Goal: Register for event/course

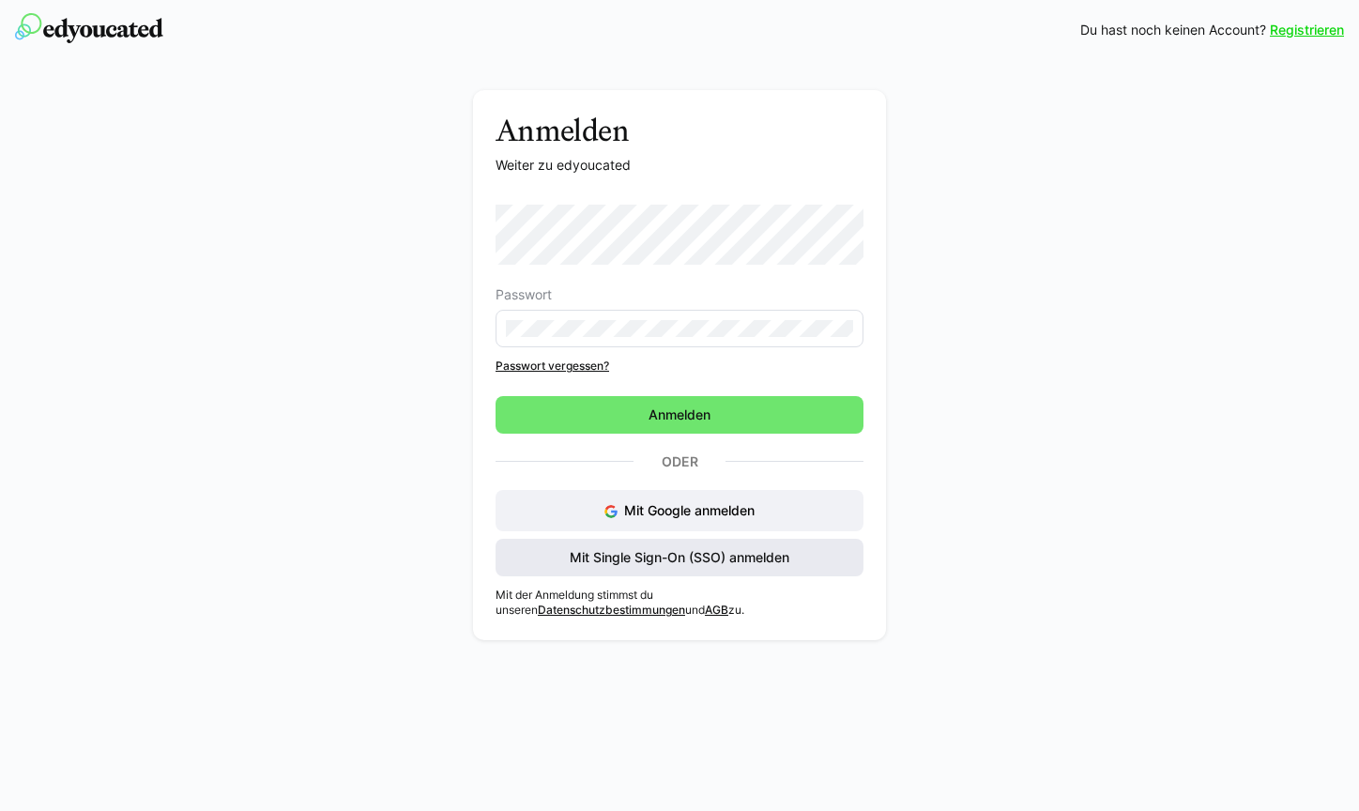
click at [685, 565] on span "Mit Single Sign-On (SSO) anmelden" at bounding box center [679, 557] width 225 height 19
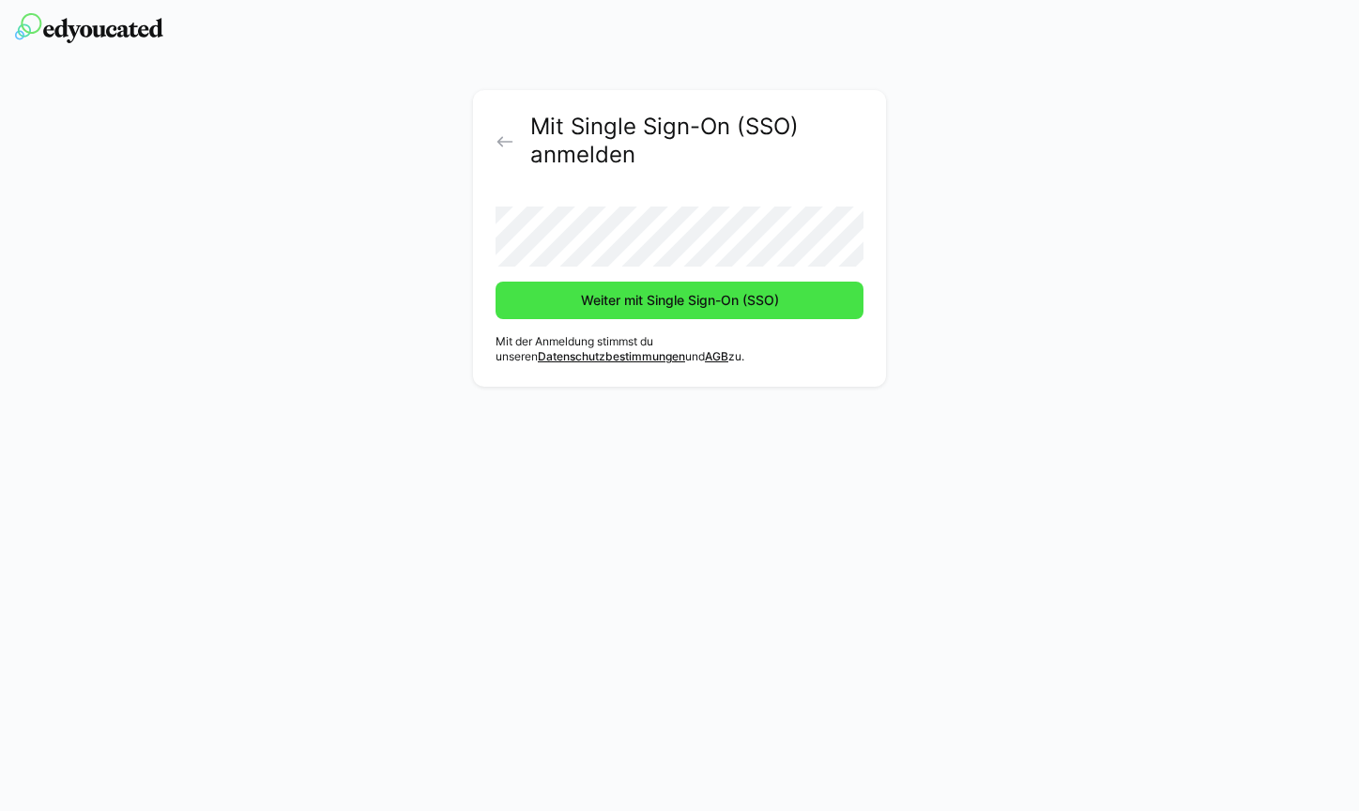
click at [674, 301] on span "Weiter mit Single Sign-On (SSO)" at bounding box center [680, 300] width 204 height 19
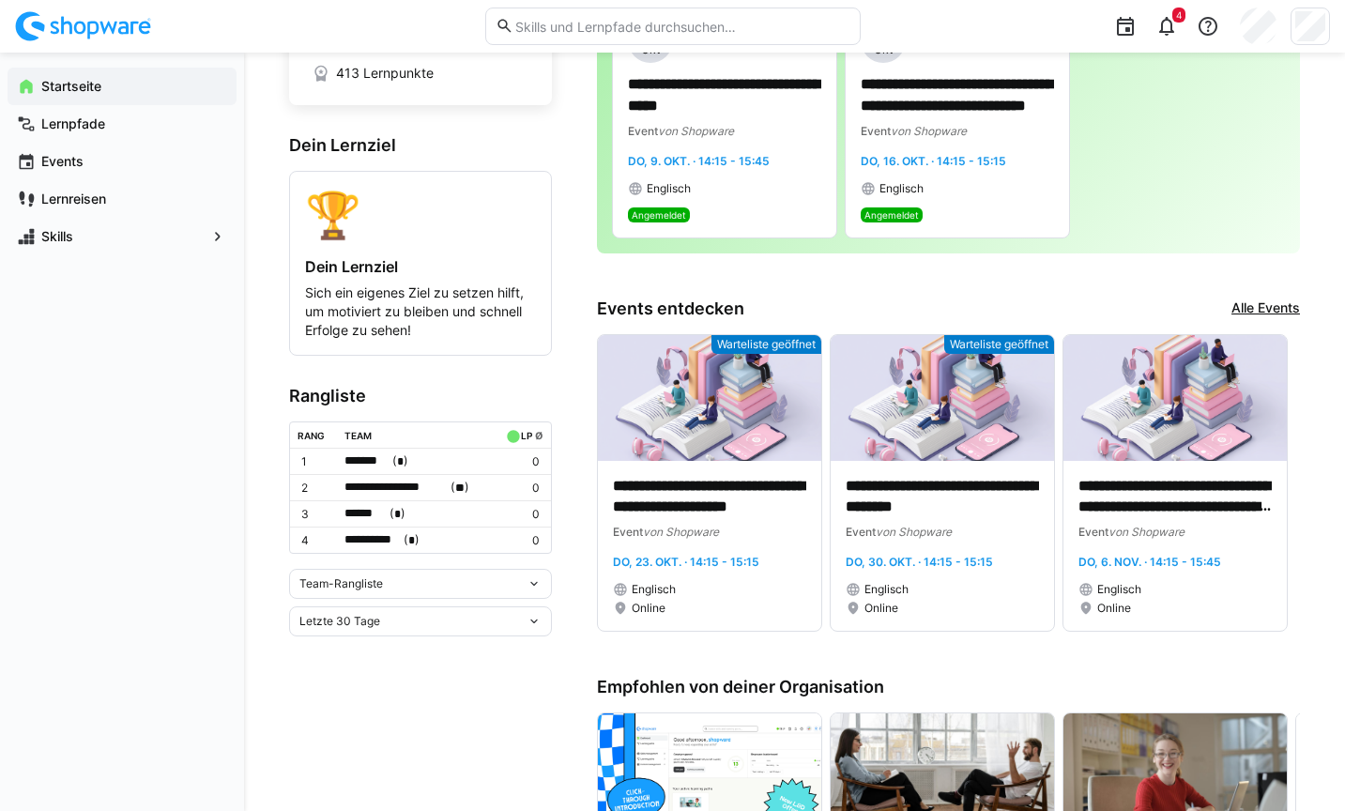
scroll to position [154, 0]
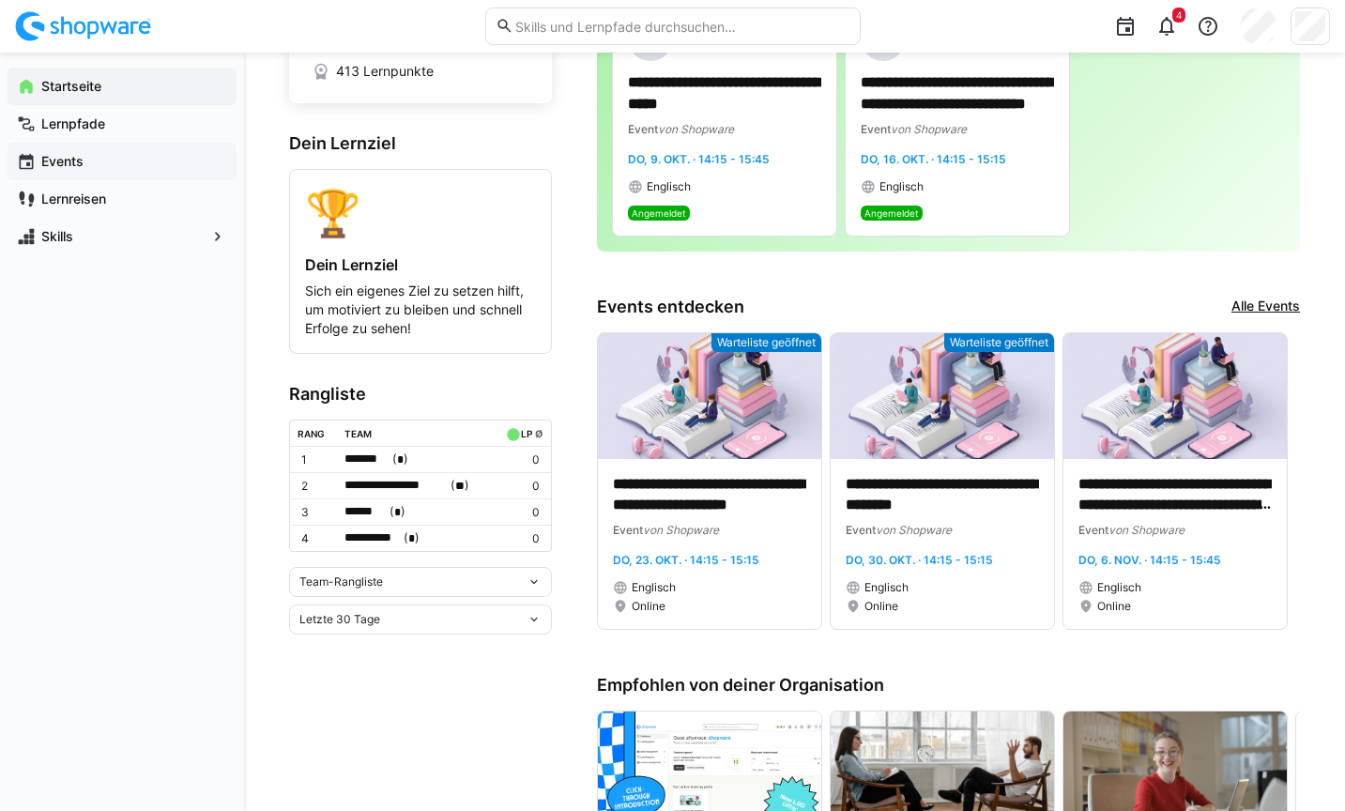
click at [0, 0] on app-navigation-label "Events" at bounding box center [0, 0] width 0 height 0
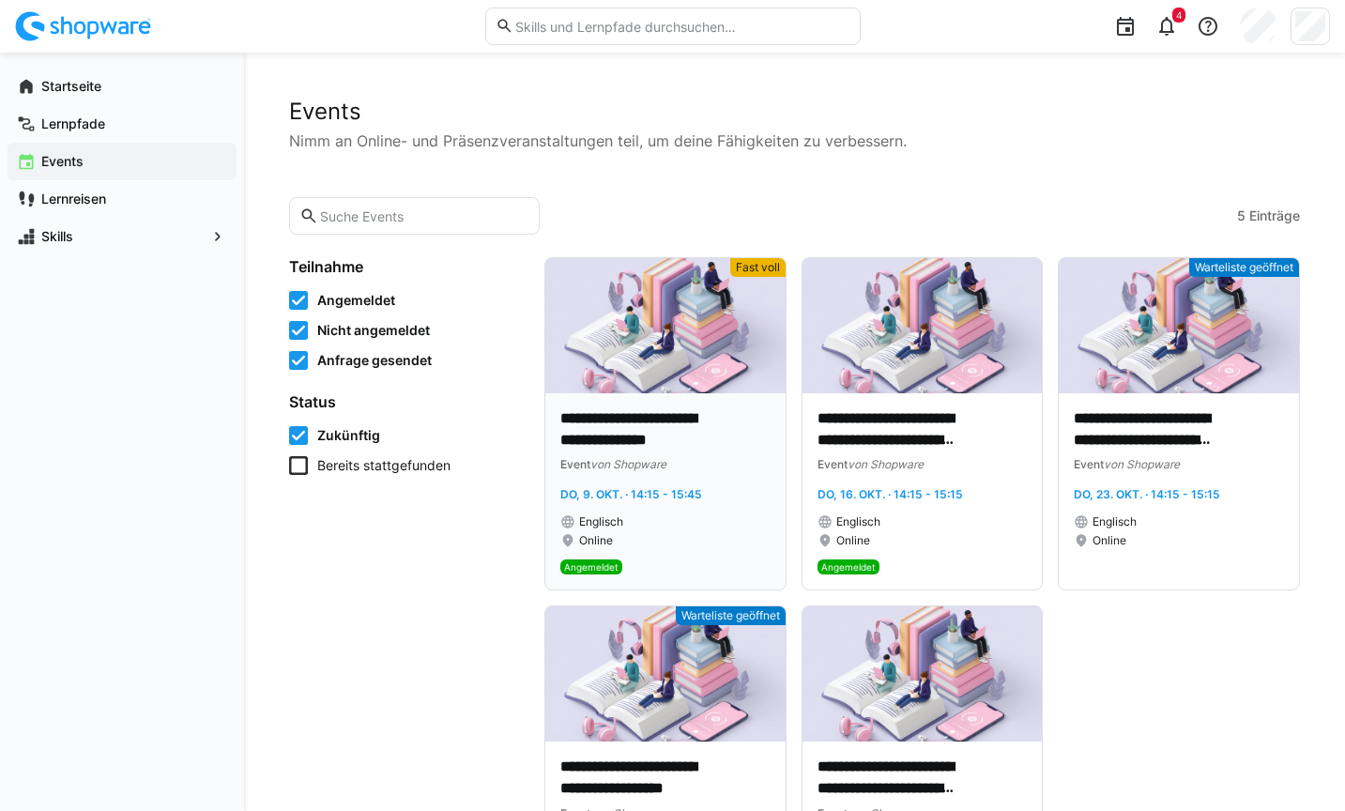
click at [610, 290] on img at bounding box center [665, 325] width 240 height 135
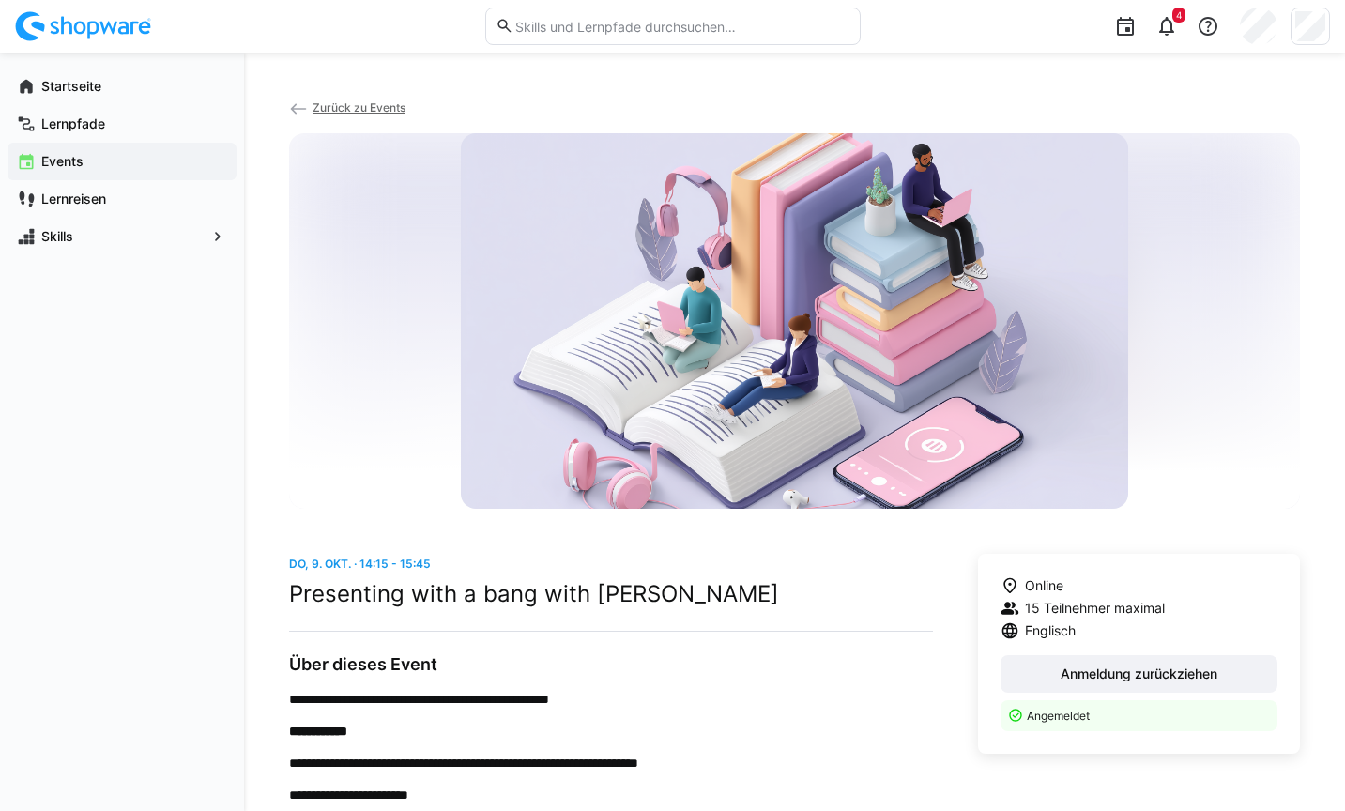
click at [344, 109] on span "Zurück zu Events" at bounding box center [359, 107] width 93 height 14
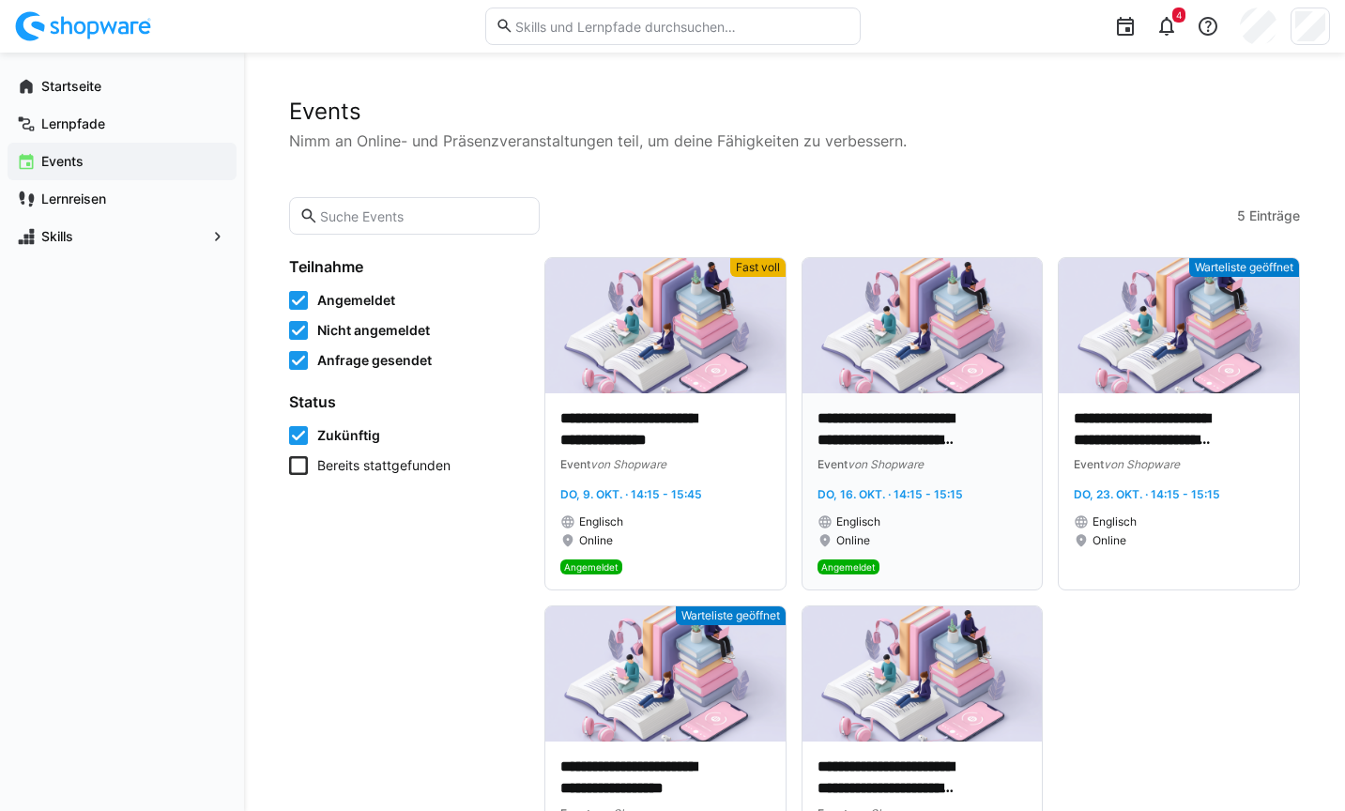
click at [839, 323] on img at bounding box center [922, 325] width 240 height 135
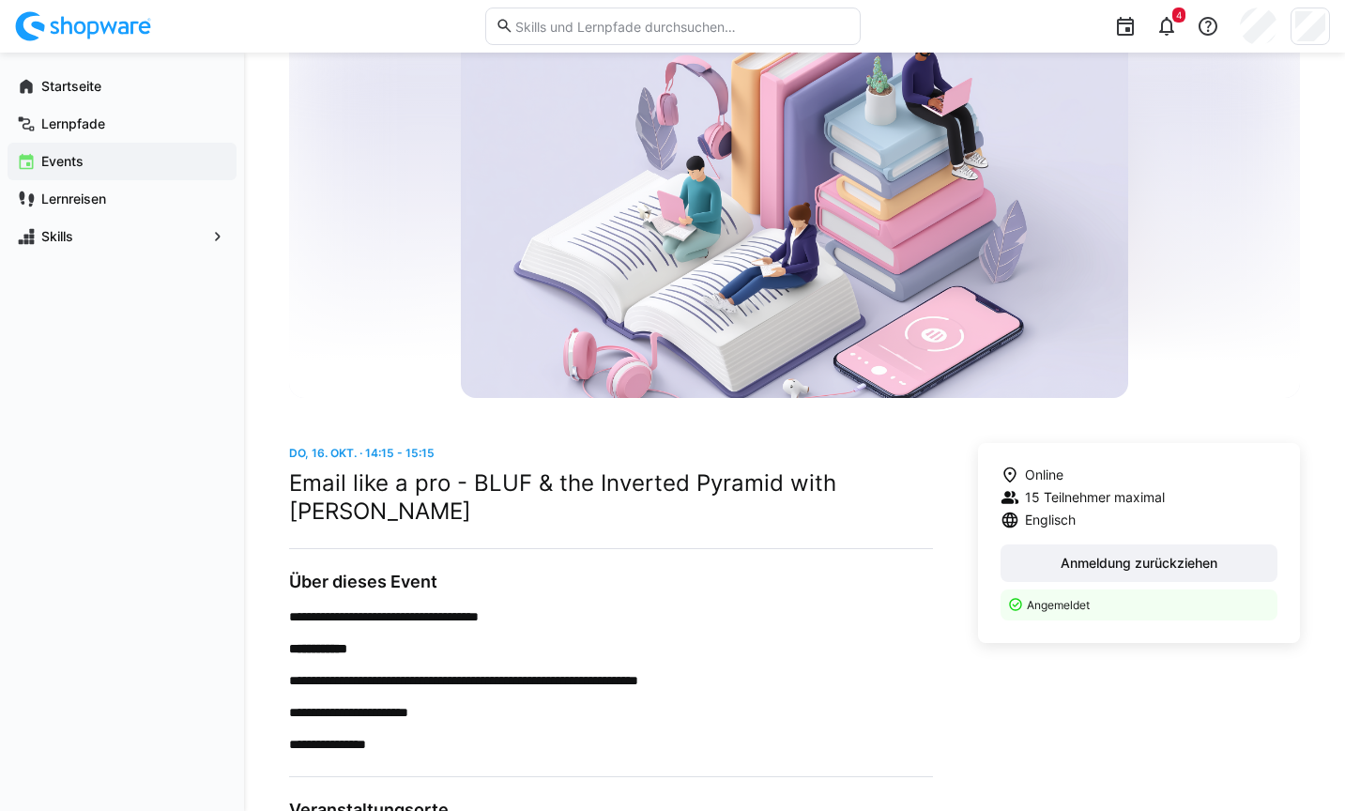
scroll to position [113, 0]
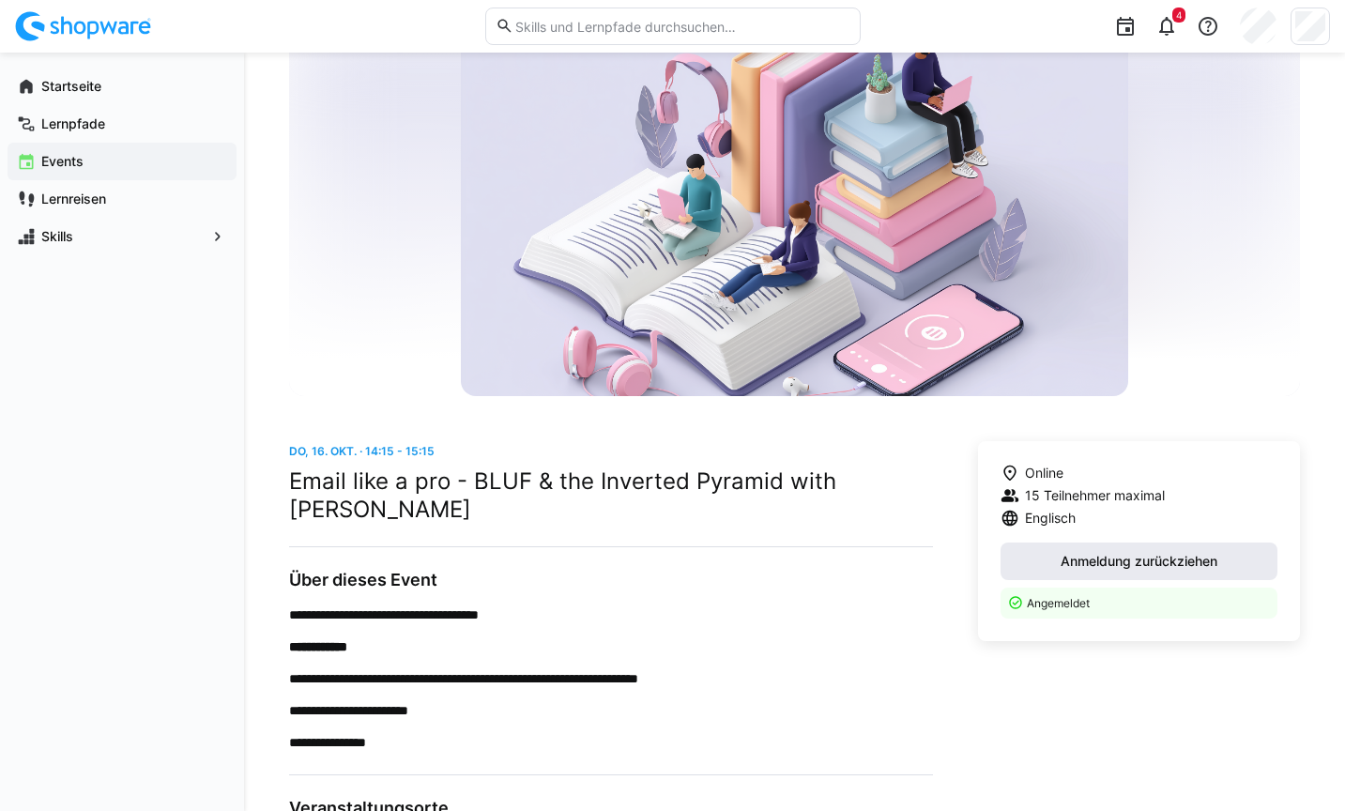
click at [1107, 561] on span "Anmeldung zurückziehen" at bounding box center [1139, 561] width 162 height 19
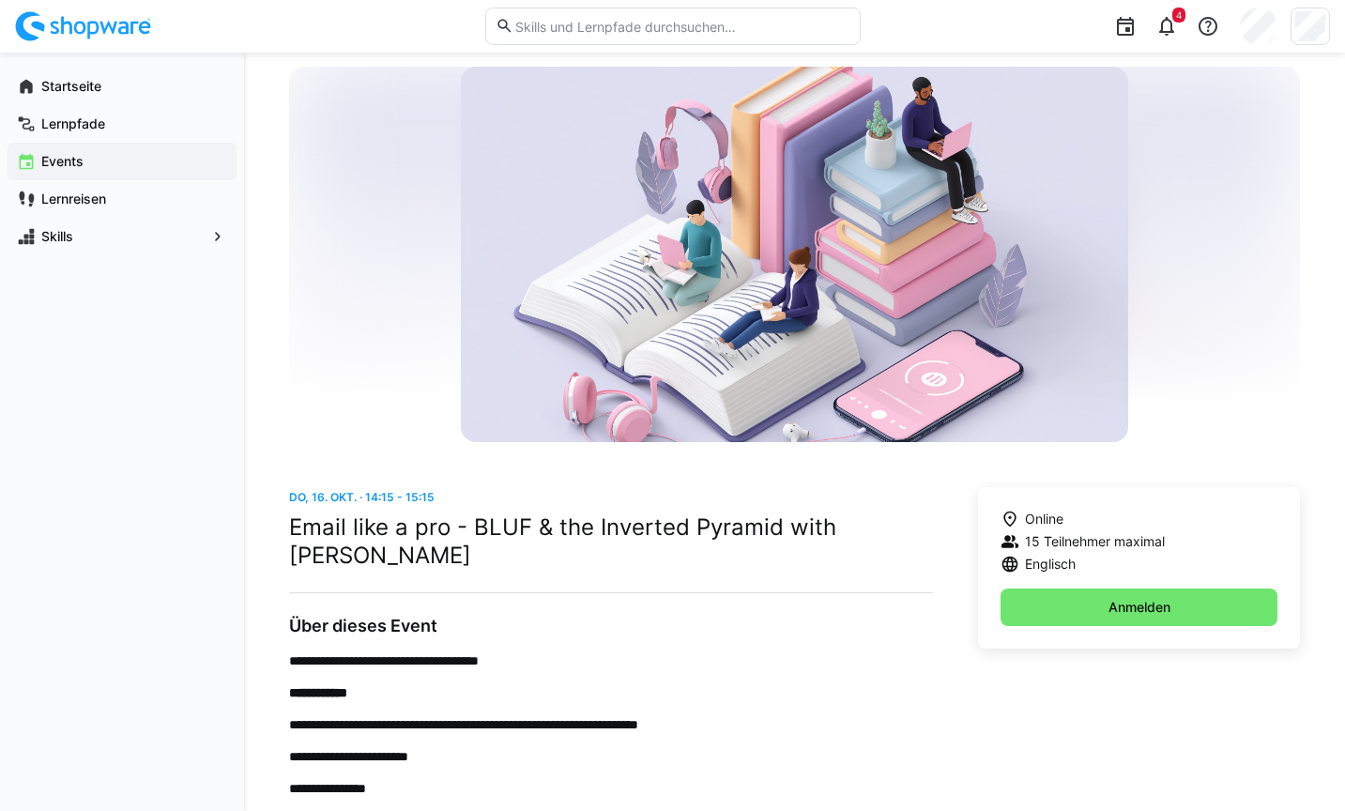
scroll to position [0, 0]
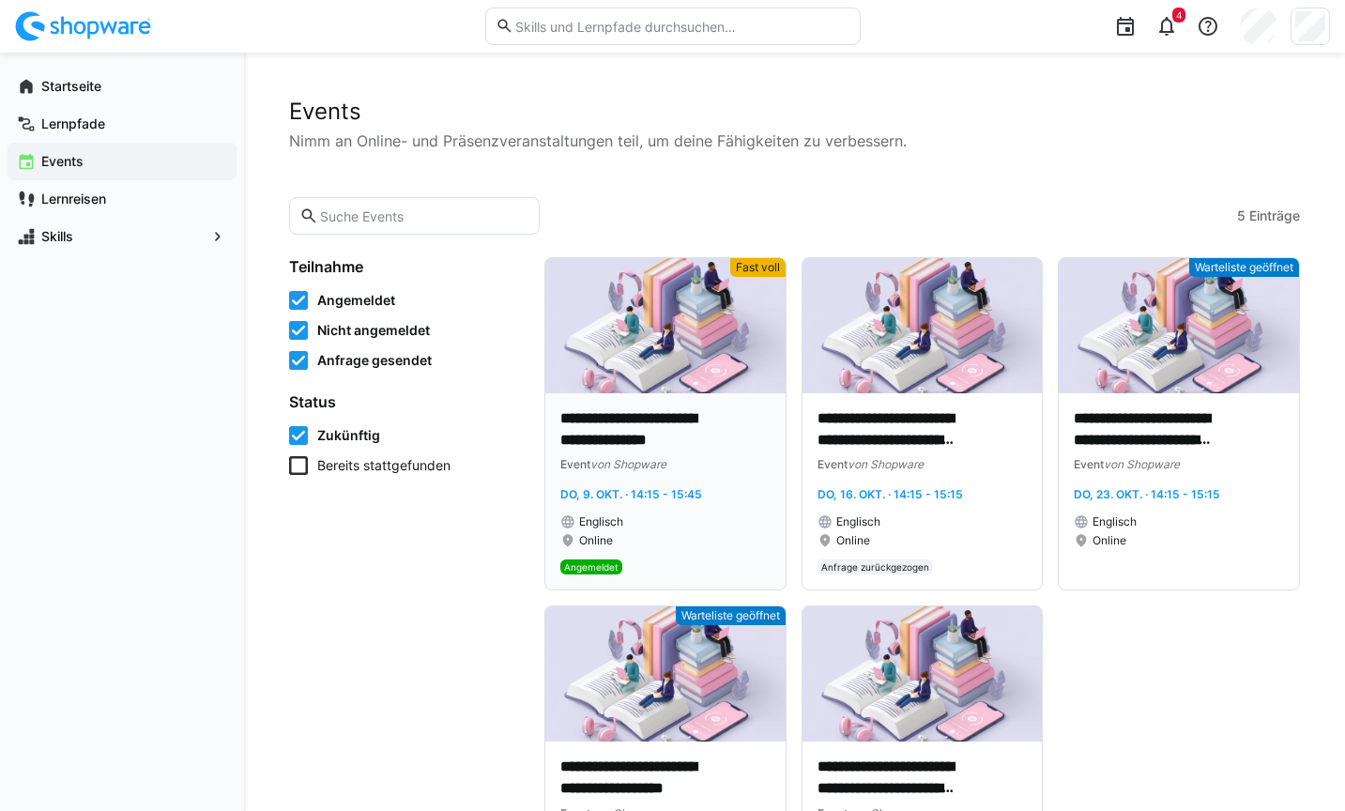
click at [608, 276] on img at bounding box center [665, 325] width 240 height 135
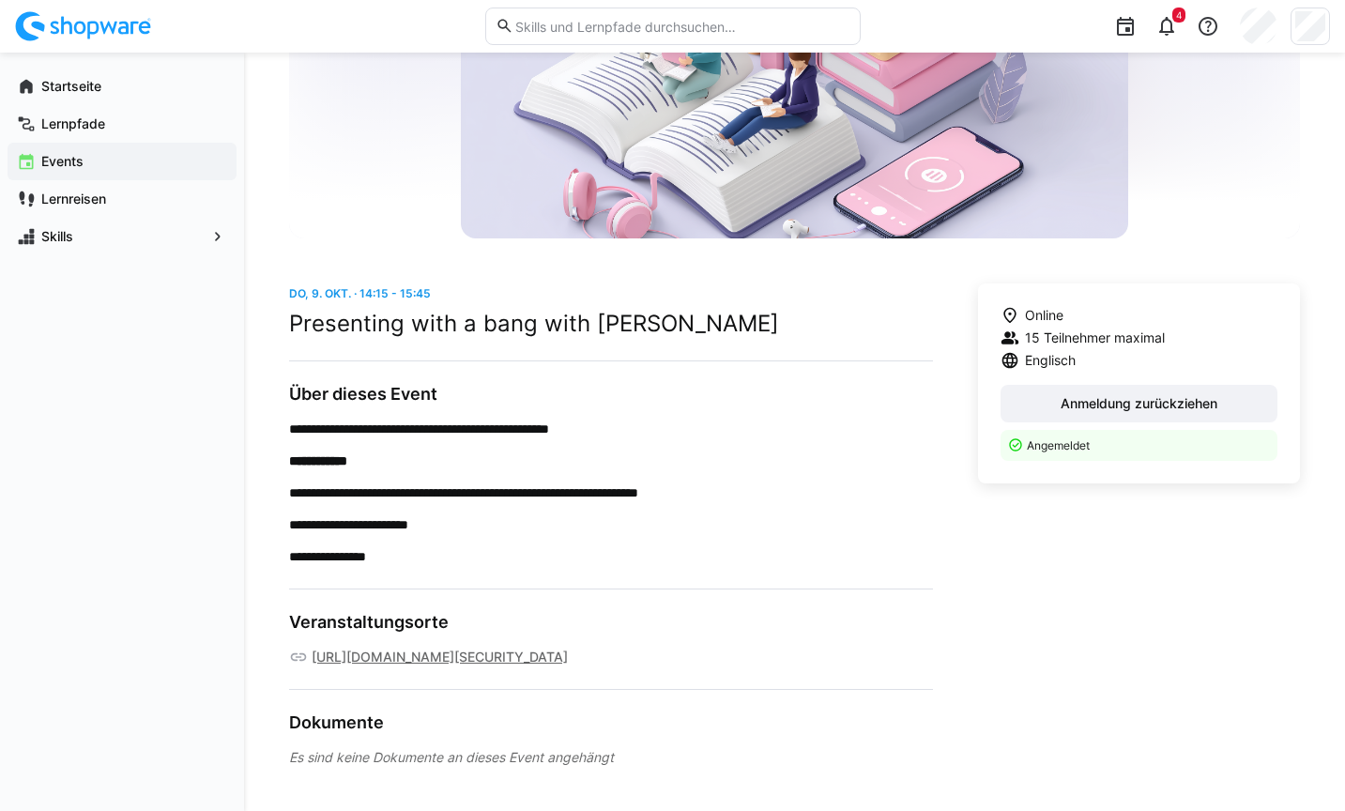
scroll to position [270, 0]
